Goal: Task Accomplishment & Management: Use online tool/utility

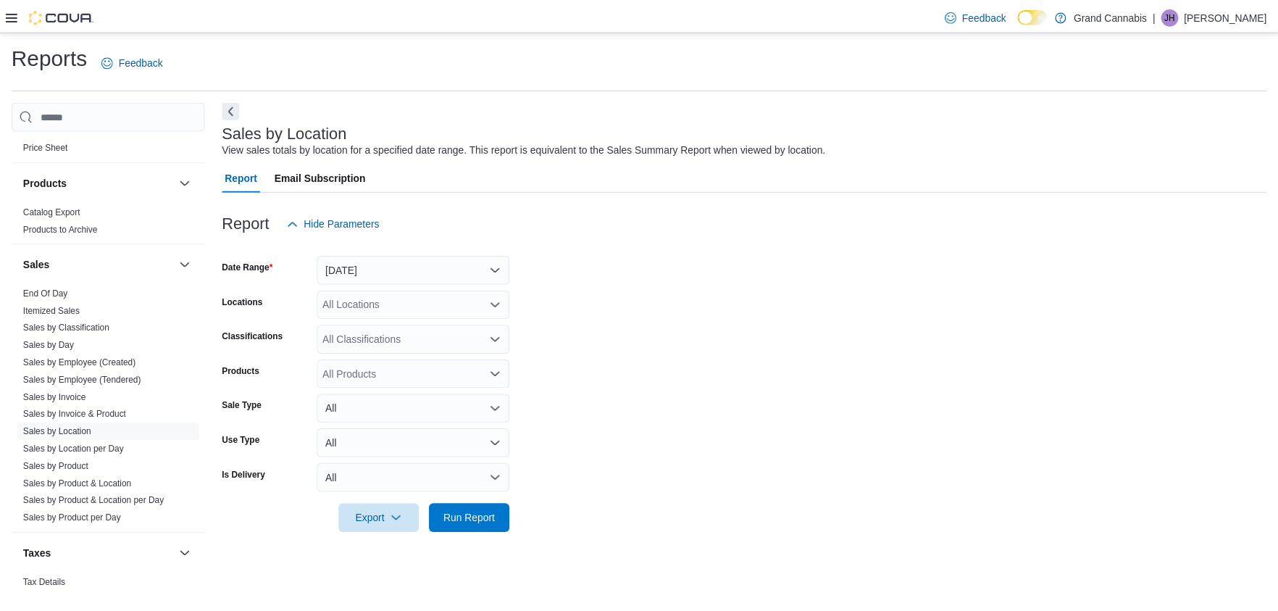
scroll to position [1106, 0]
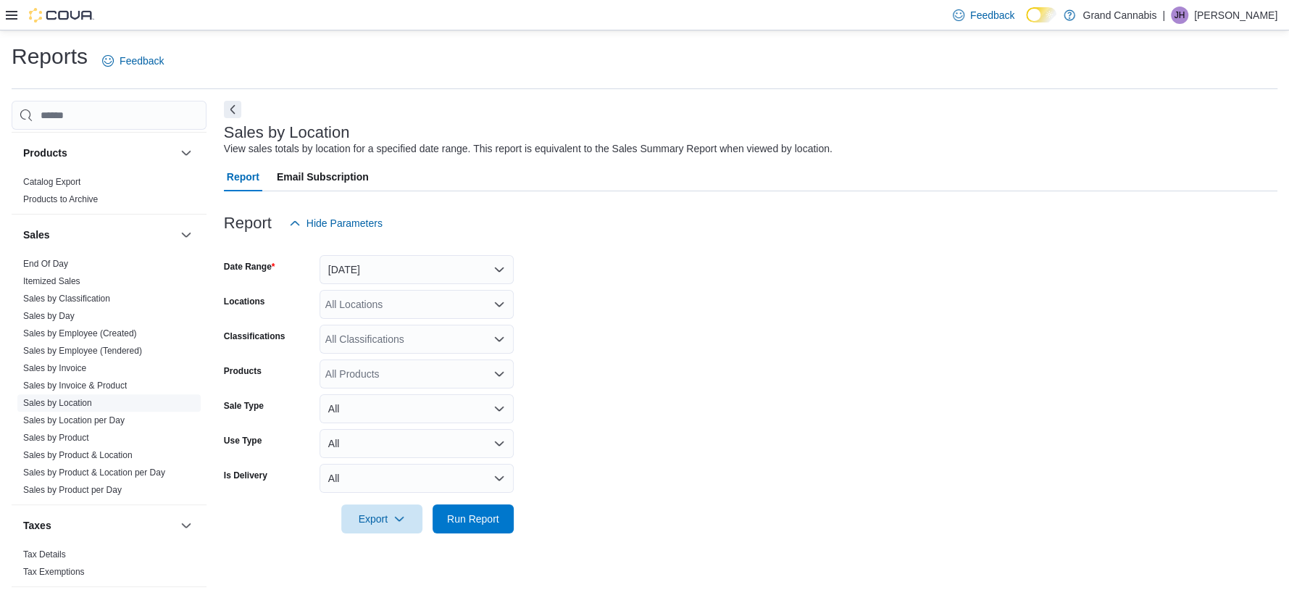
click at [50, 398] on link "Sales by Location" at bounding box center [57, 403] width 69 height 10
click at [497, 267] on button "Yesterday" at bounding box center [417, 269] width 194 height 29
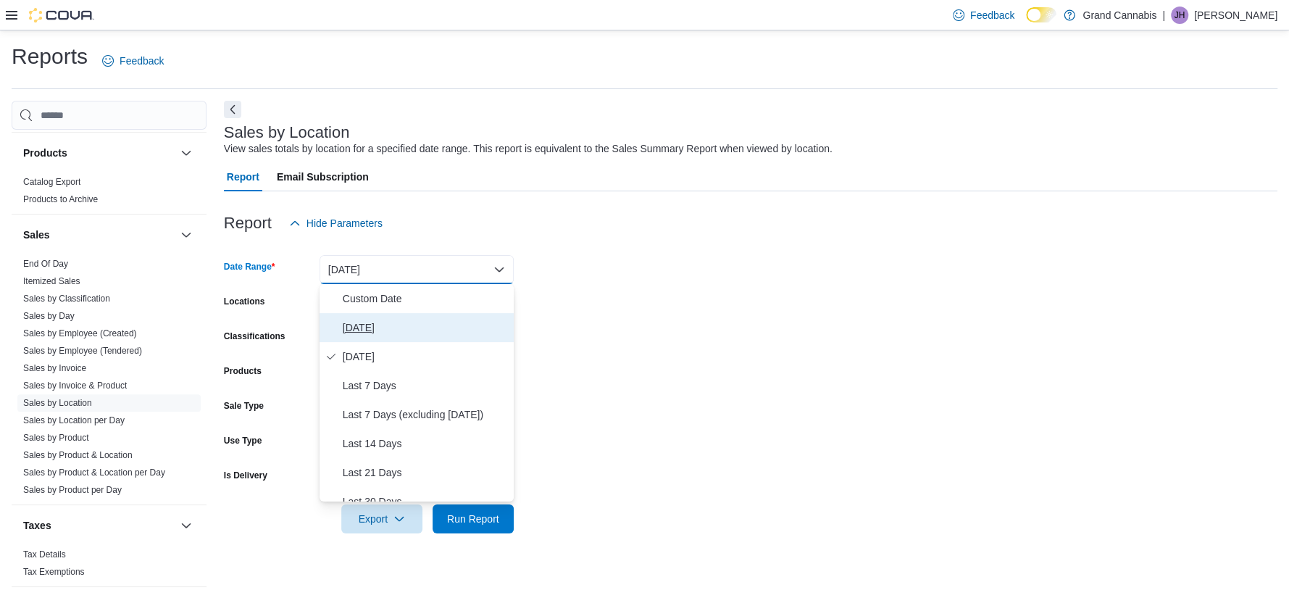
click at [354, 327] on span "Today" at bounding box center [425, 327] width 165 height 17
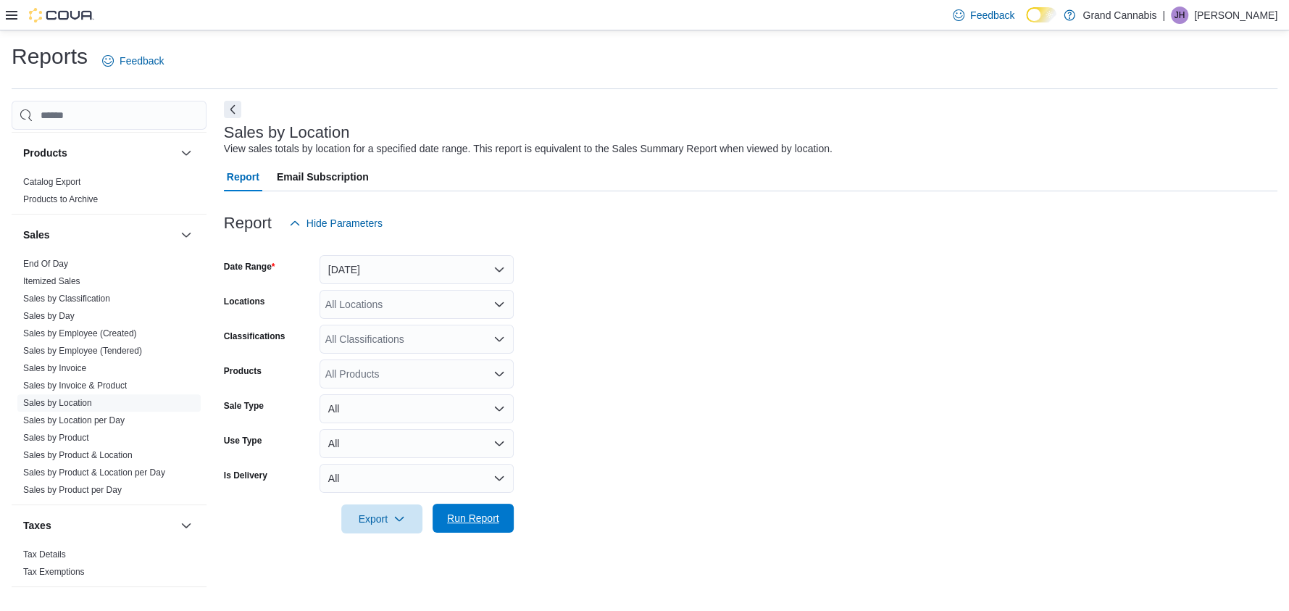
click at [473, 514] on span "Run Report" at bounding box center [473, 518] width 52 height 14
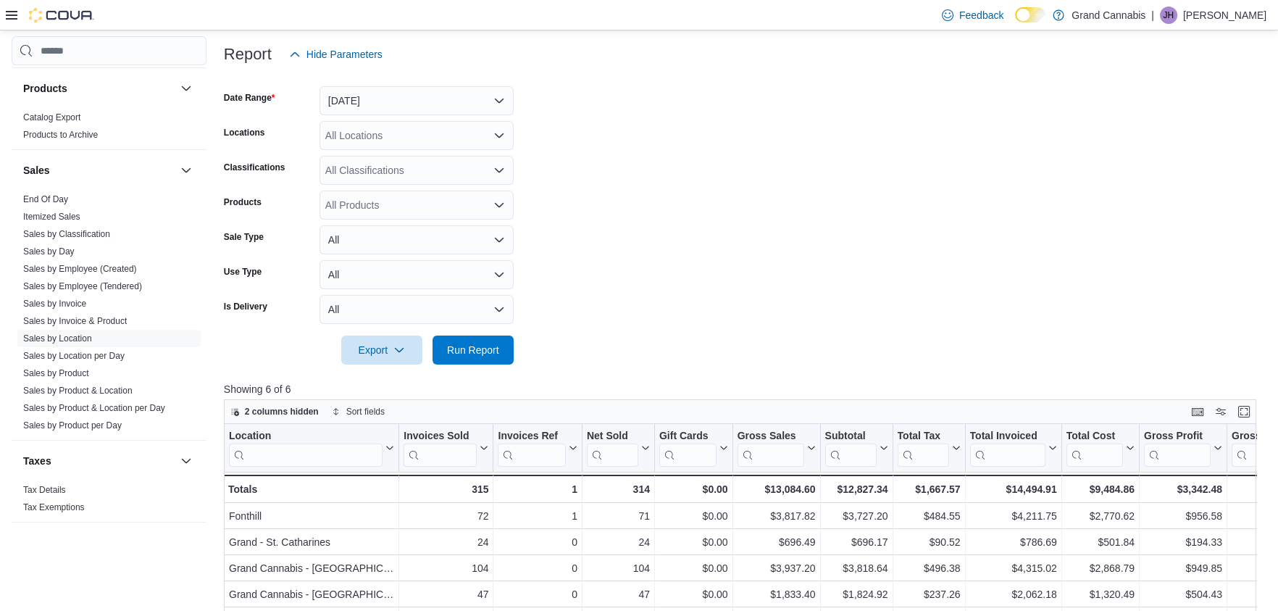
scroll to position [167, 0]
